Goal: Task Accomplishment & Management: Complete application form

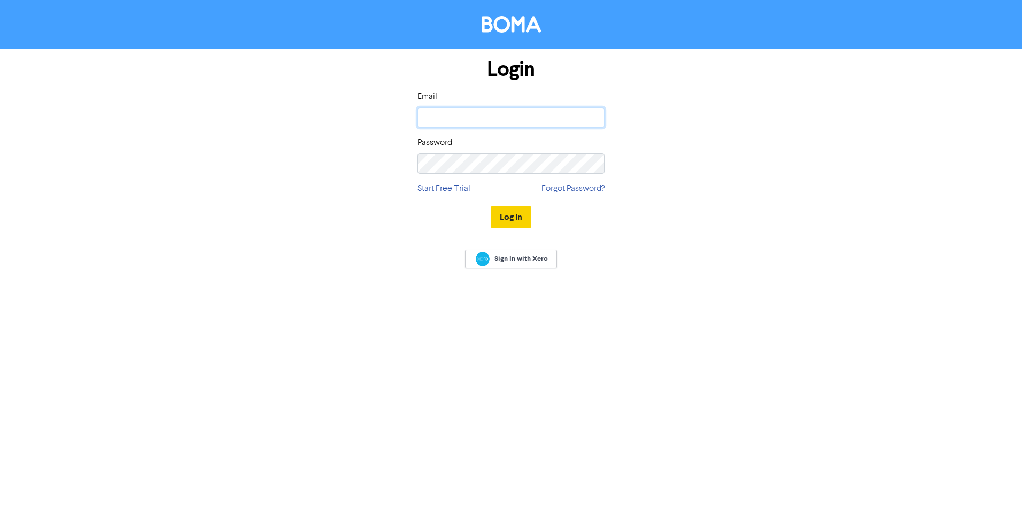
type input "kelly@moneymetrics.co.nz"
click at [517, 218] on button "Log In" at bounding box center [511, 217] width 41 height 22
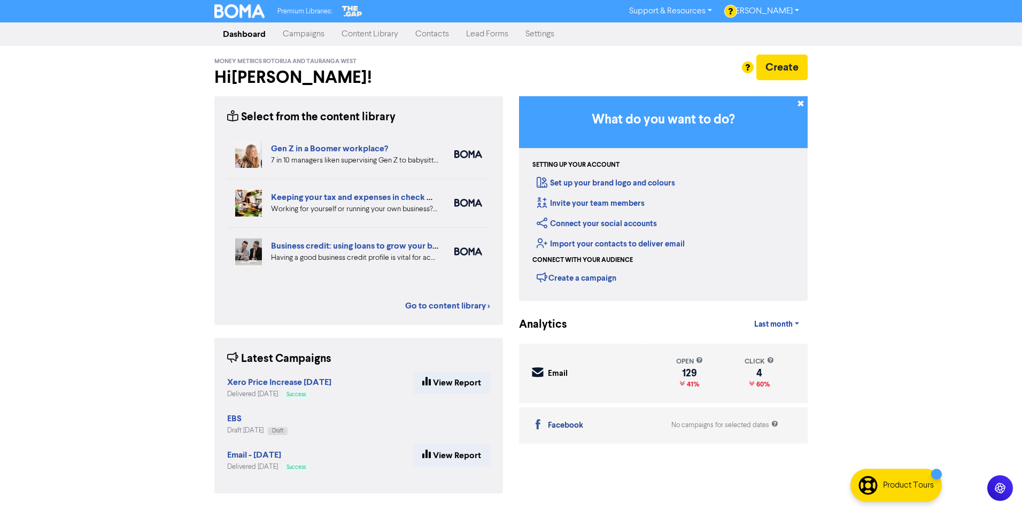
click at [426, 37] on link "Contacts" at bounding box center [432, 34] width 51 height 21
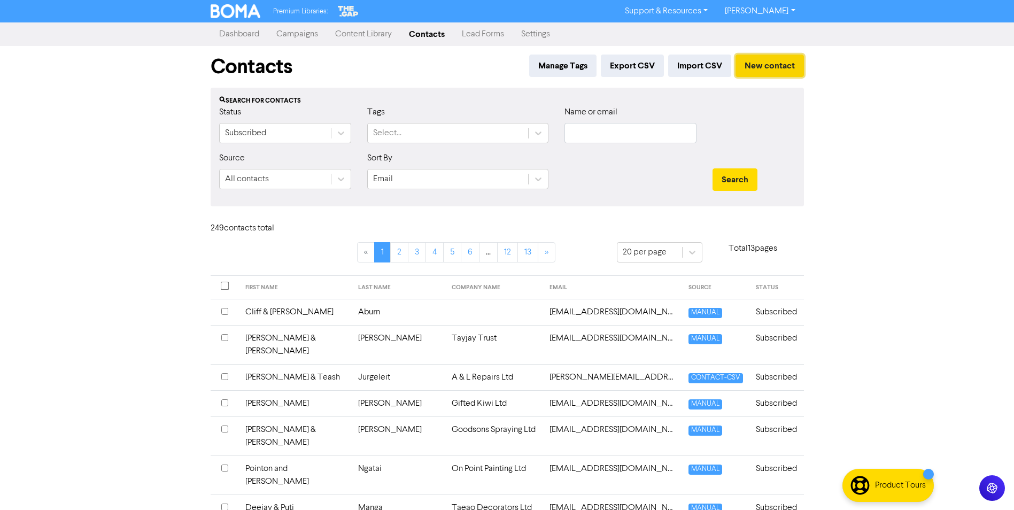
click at [772, 66] on button "New contact" at bounding box center [770, 66] width 68 height 22
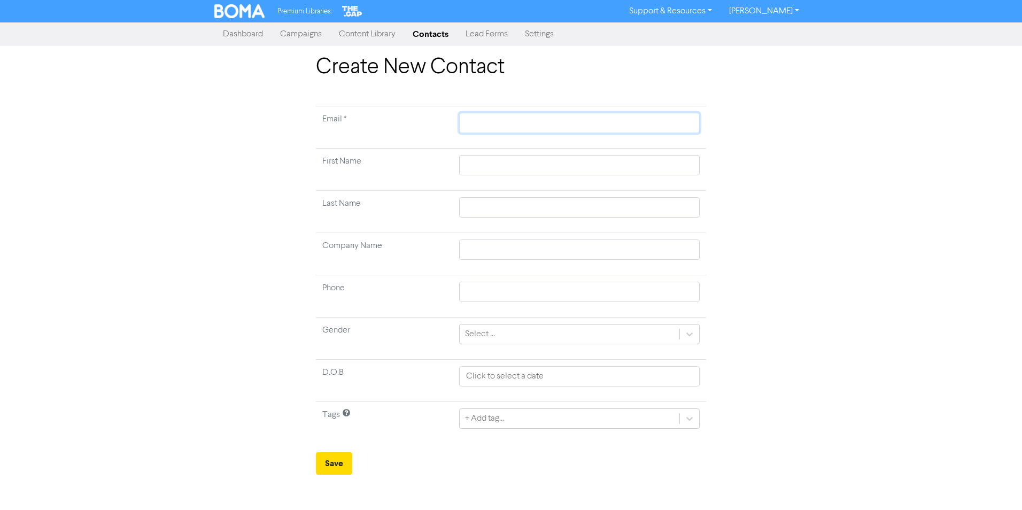
click at [477, 125] on input "text" at bounding box center [579, 123] width 241 height 20
type input "j"
type input "jw"
type input "[EMAIL_ADDRESS][DOMAIN_NAME]"
type input "[PERSON_NAME]"
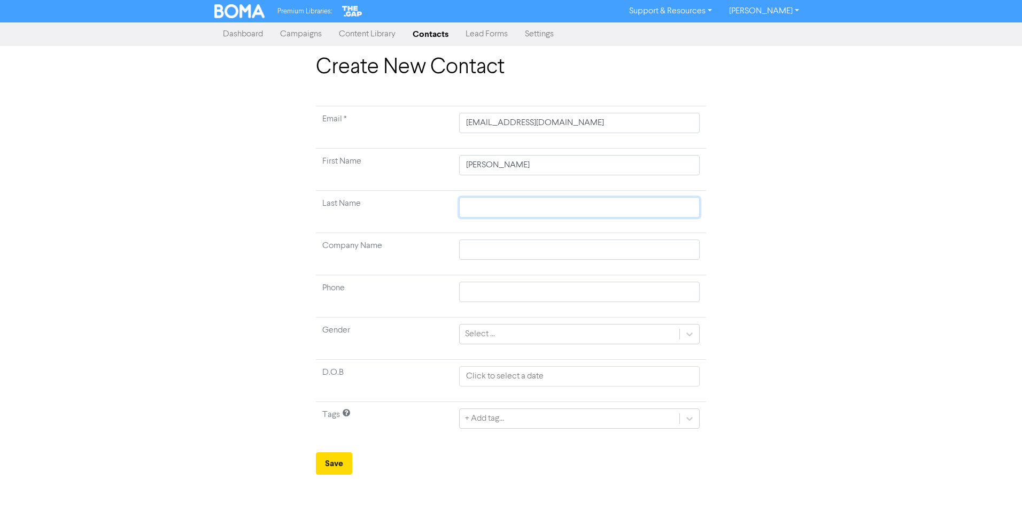
type input "Welsford"
type input "0279295900"
click at [502, 335] on div "Select ..." at bounding box center [570, 334] width 220 height 19
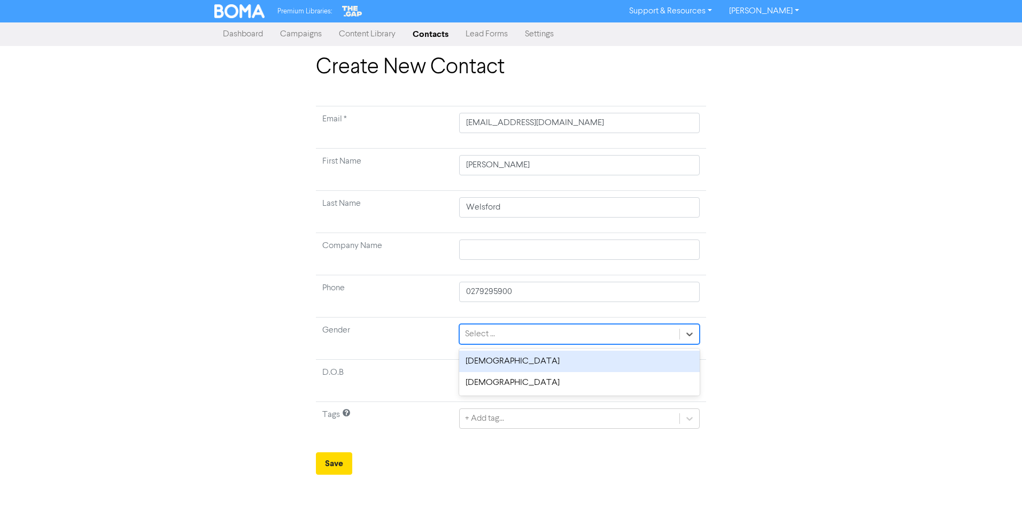
click at [488, 363] on div "[DEMOGRAPHIC_DATA]" at bounding box center [579, 361] width 241 height 21
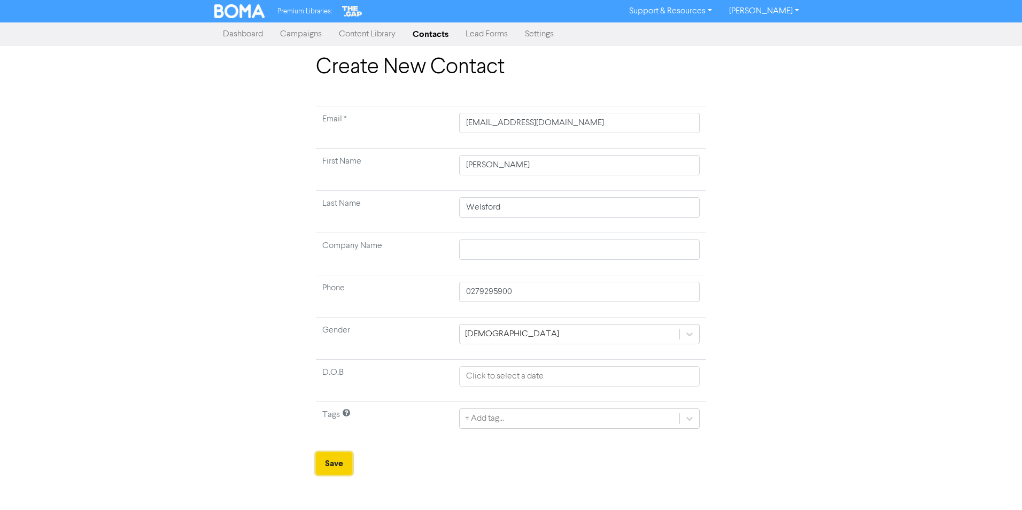
click at [332, 466] on button "Save" at bounding box center [334, 463] width 36 height 22
